Goal: Find contact information: Find contact information

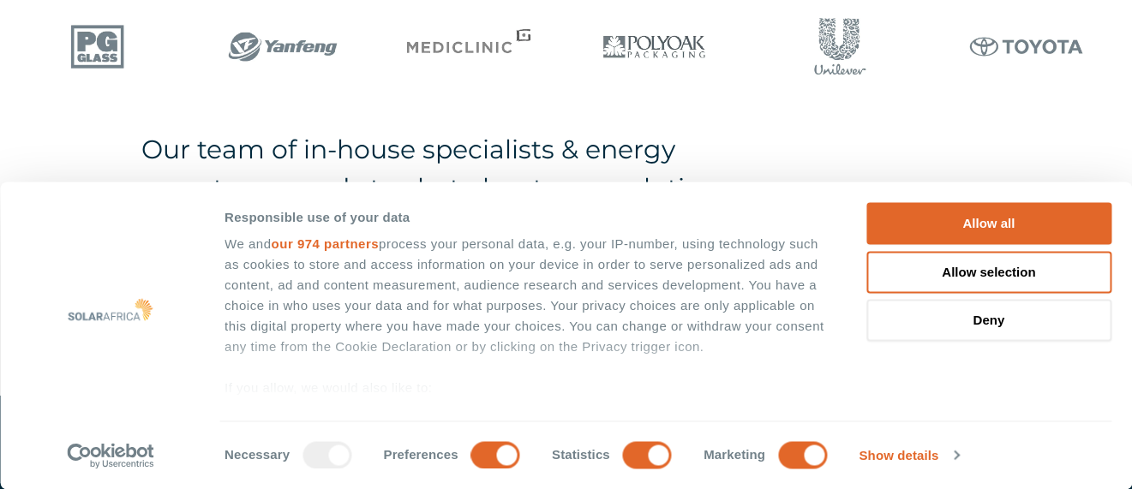
scroll to position [1114, 0]
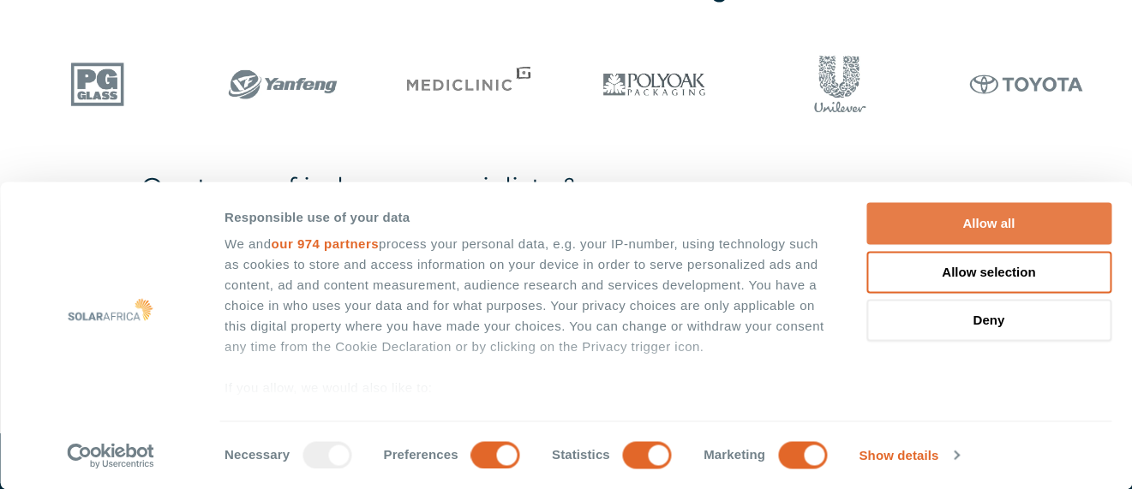
click at [903, 212] on button "Allow all" at bounding box center [989, 224] width 245 height 42
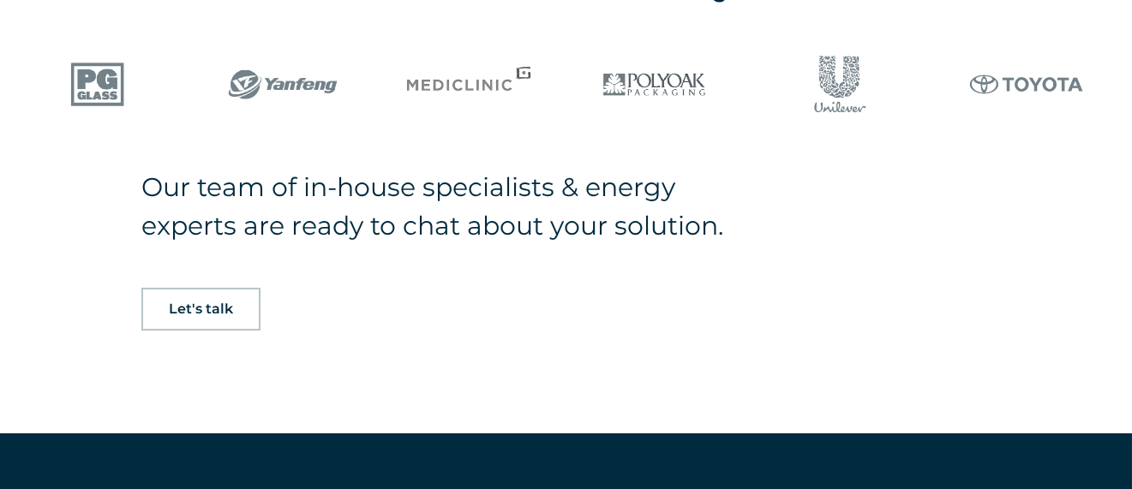
click at [178, 303] on span "Let's talk" at bounding box center [201, 310] width 64 height 14
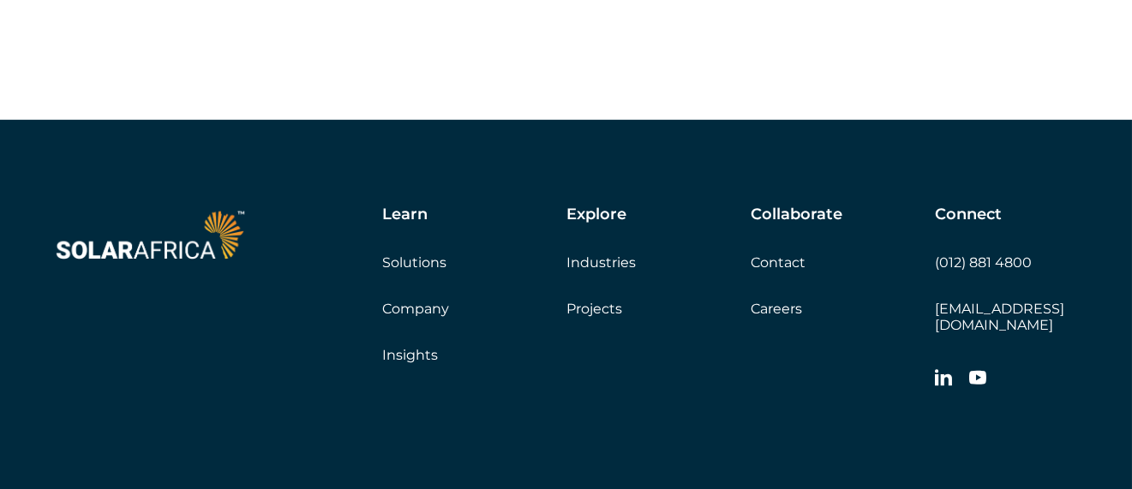
scroll to position [4857, 0]
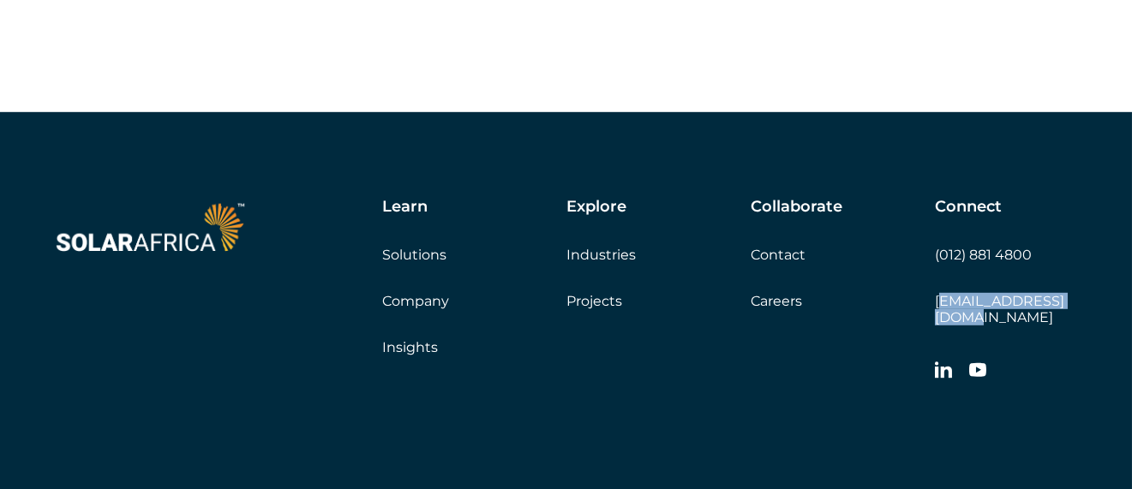
drag, startPoint x: 1092, startPoint y: 292, endPoint x: 940, endPoint y: 300, distance: 151.9
click at [940, 300] on div "Learn Solutions Company Insights Explore Industries Projects Collaborate Contac…" at bounding box center [566, 374] width 1132 height 524
click at [1017, 308] on div "Connect (012) 881 4800 [EMAIL_ADDRESS][DOMAIN_NAME]" at bounding box center [1008, 294] width 146 height 192
drag, startPoint x: 1085, startPoint y: 294, endPoint x: 933, endPoint y: 303, distance: 152.0
click at [933, 303] on div "Learn Solutions Company Insights Explore Industries Projects Collaborate Contac…" at bounding box center [566, 374] width 1132 height 524
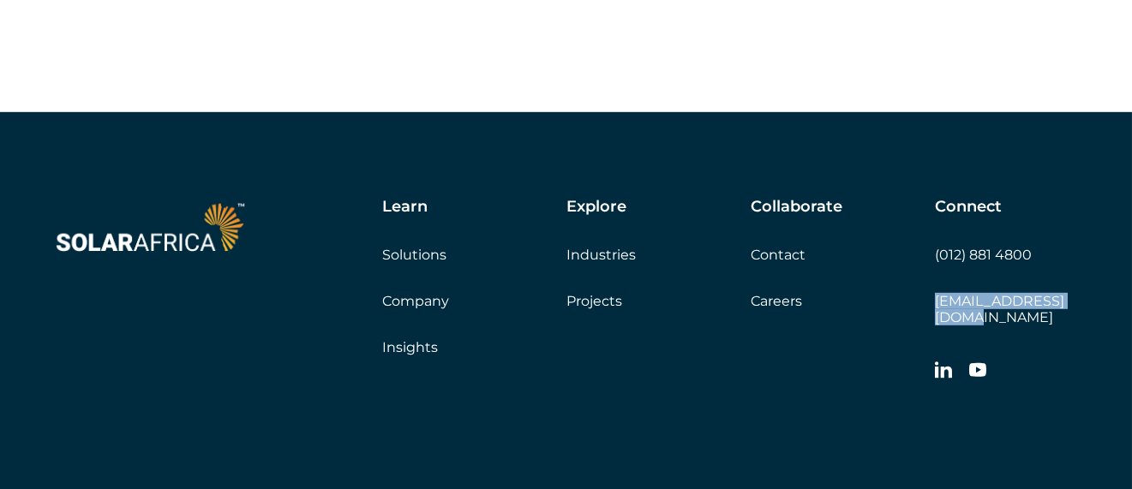
copy link "[EMAIL_ADDRESS][DOMAIN_NAME]"
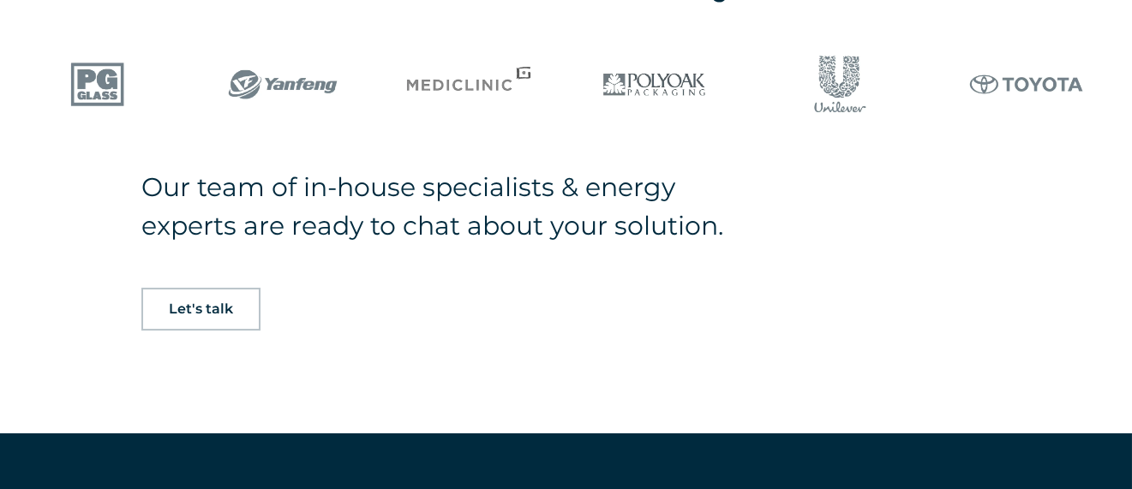
scroll to position [1114, 0]
